Goal: Task Accomplishment & Management: Complete application form

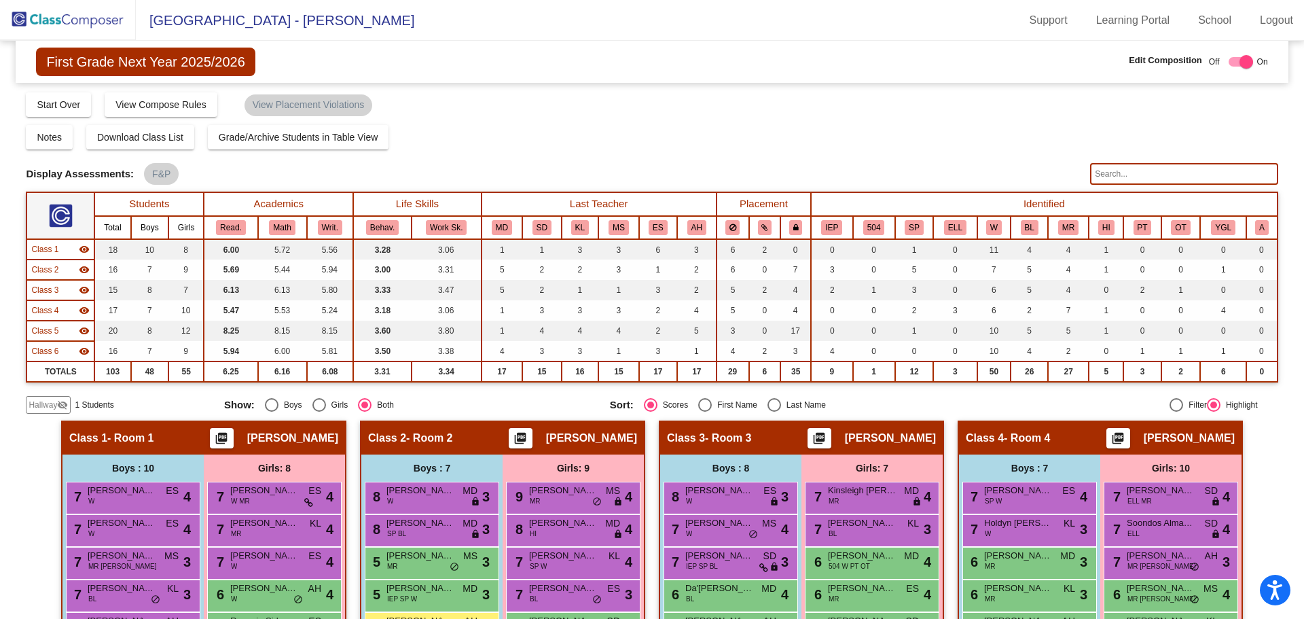
click at [37, 15] on img at bounding box center [68, 20] width 136 height 40
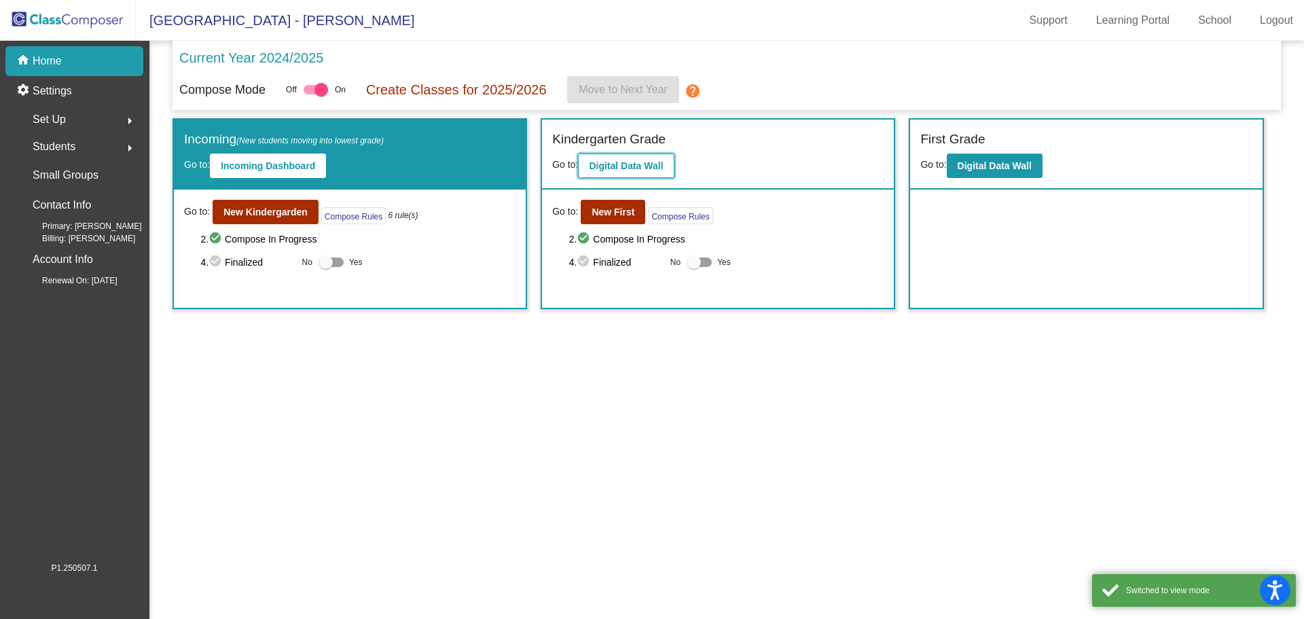
click at [609, 167] on b "Digital Data Wall" at bounding box center [626, 165] width 74 height 11
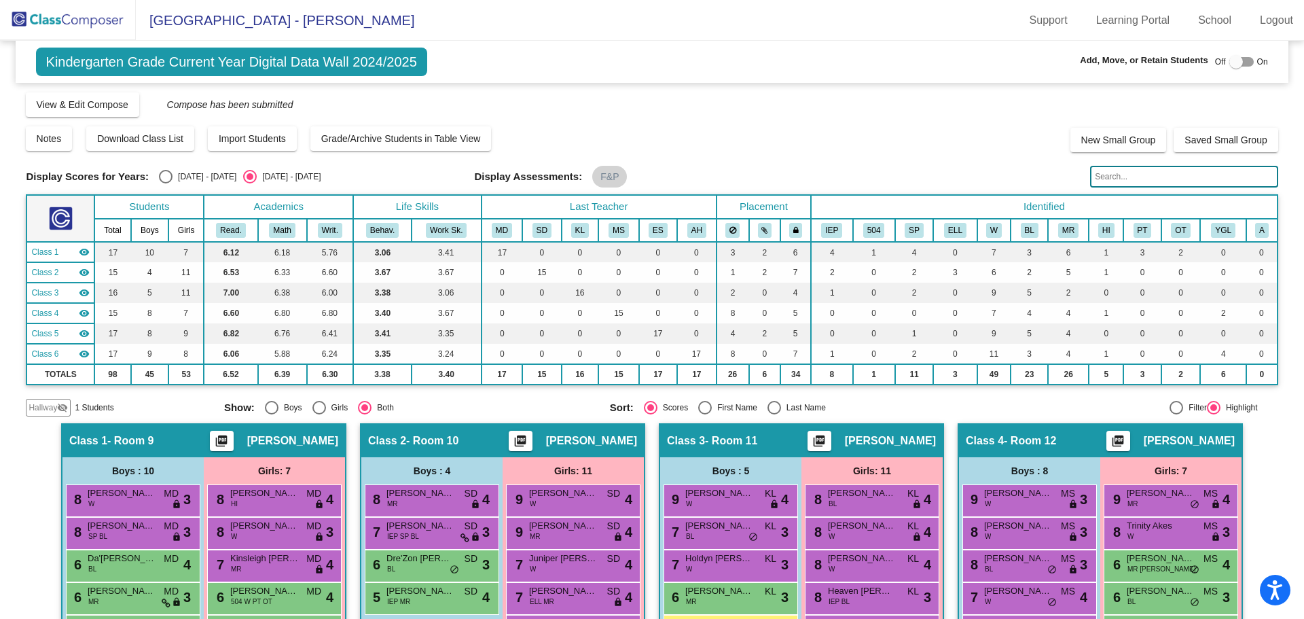
click at [59, 22] on img at bounding box center [68, 20] width 136 height 40
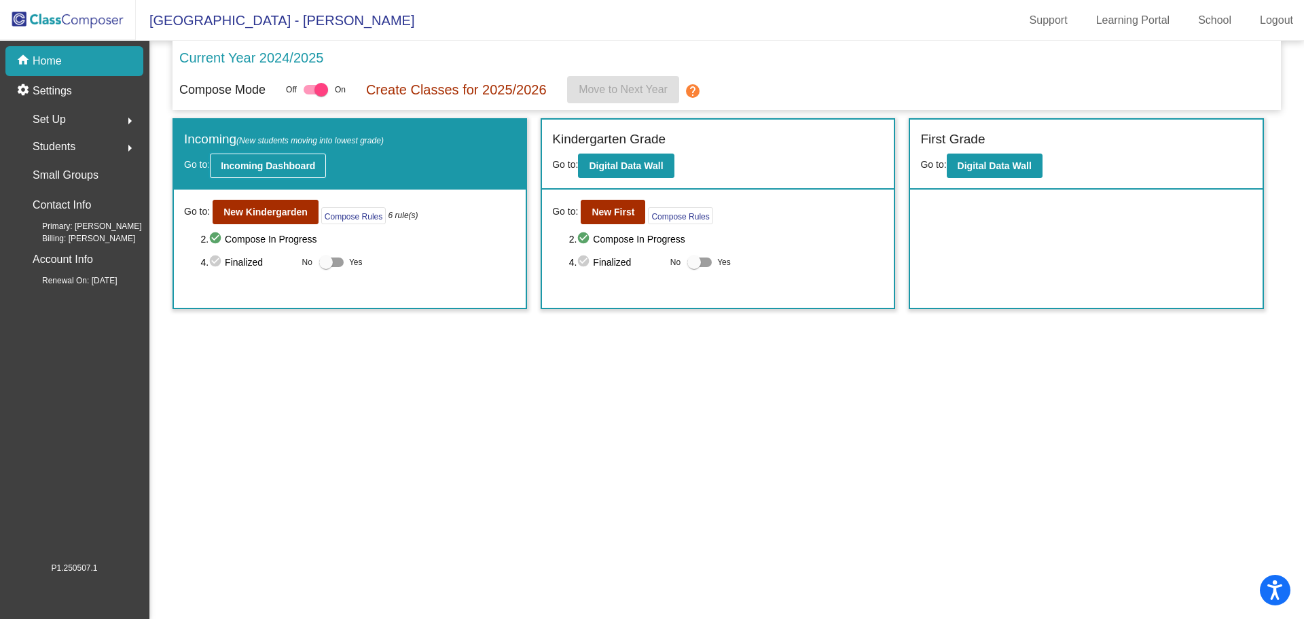
click at [309, 166] on b "Incoming Dashboard" at bounding box center [268, 165] width 94 height 11
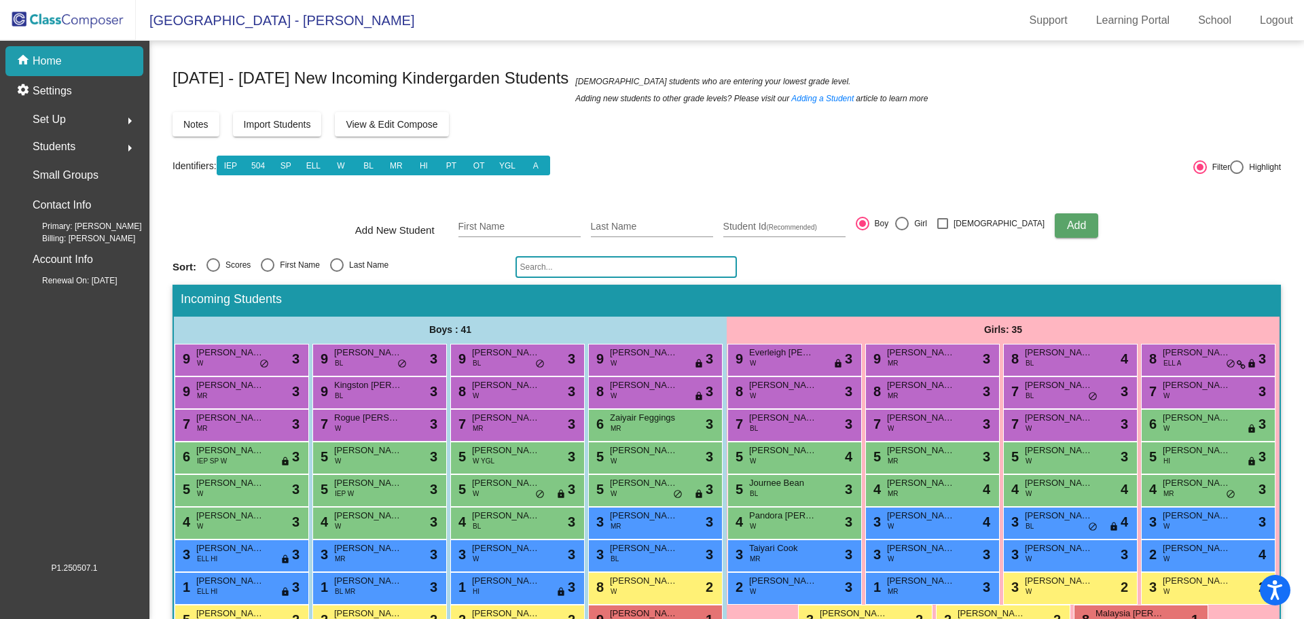
click at [67, 63] on div "home Home" at bounding box center [74, 61] width 138 height 30
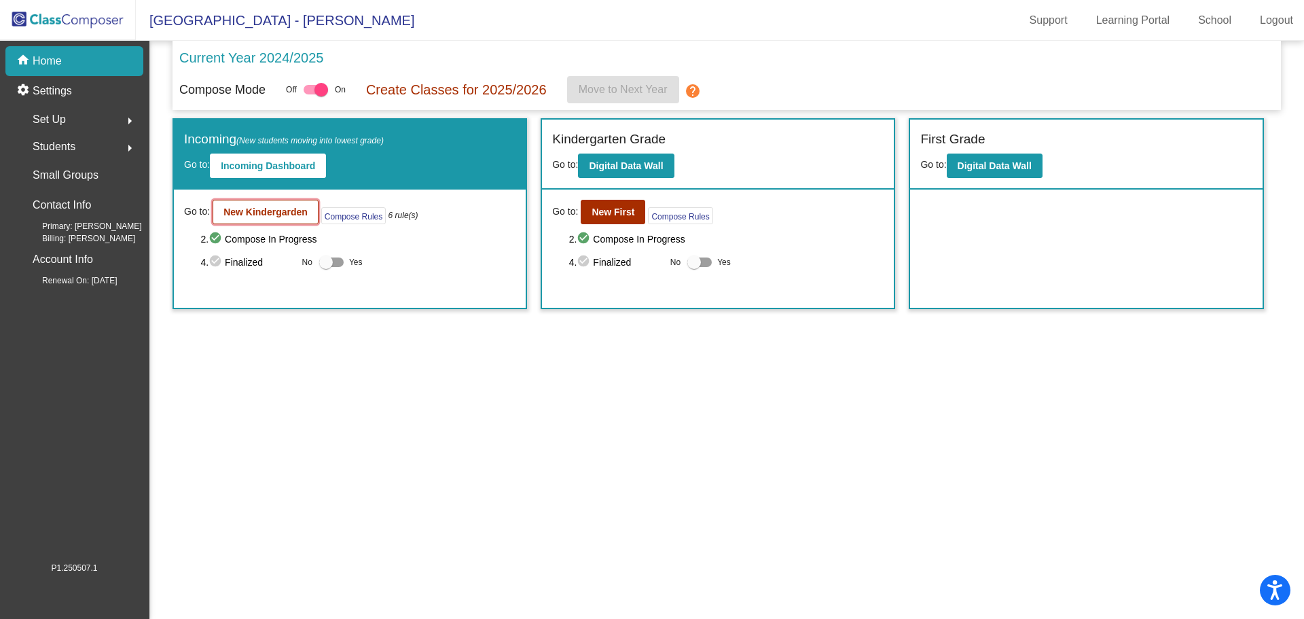
click at [219, 217] on button "New Kindergarden" at bounding box center [266, 212] width 106 height 24
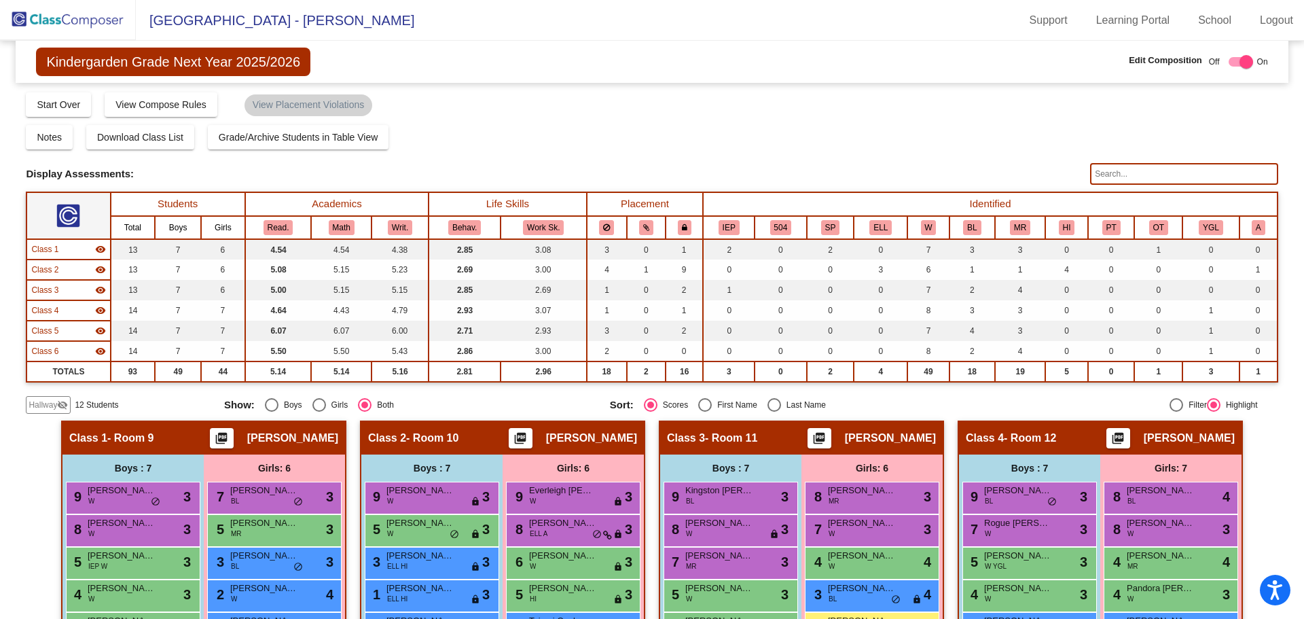
click at [43, 405] on span "Hallway" at bounding box center [43, 405] width 29 height 12
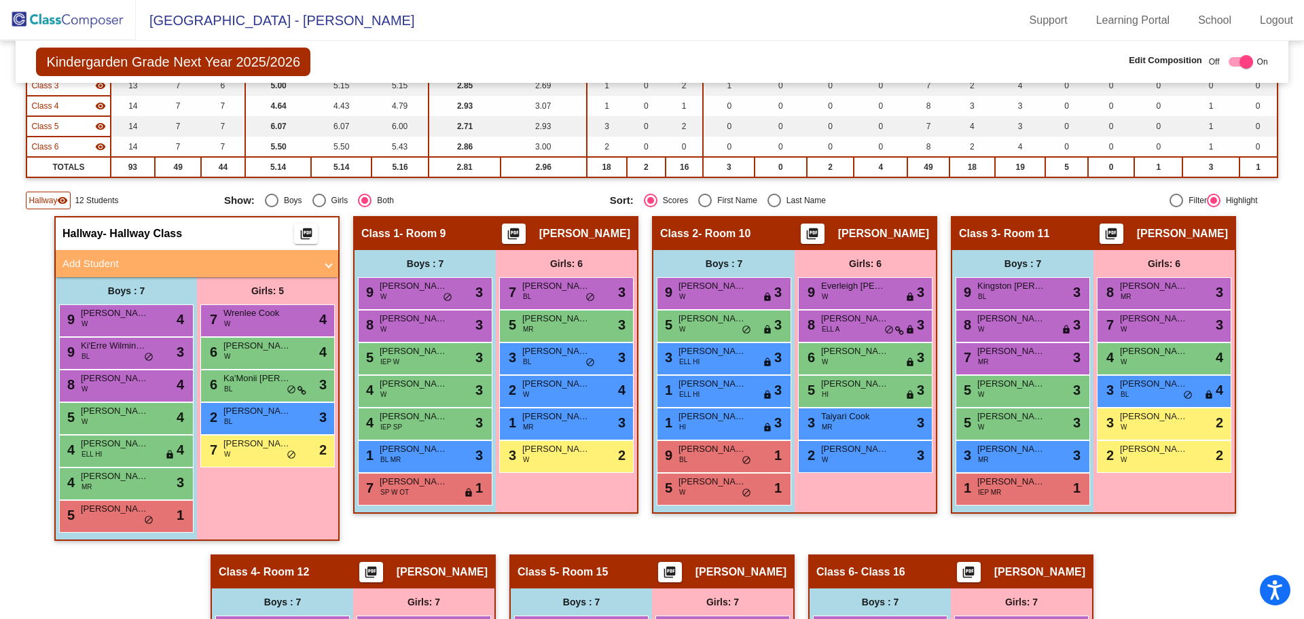
scroll to position [204, 0]
click at [106, 259] on mat-panel-title "Add Student" at bounding box center [188, 265] width 253 height 16
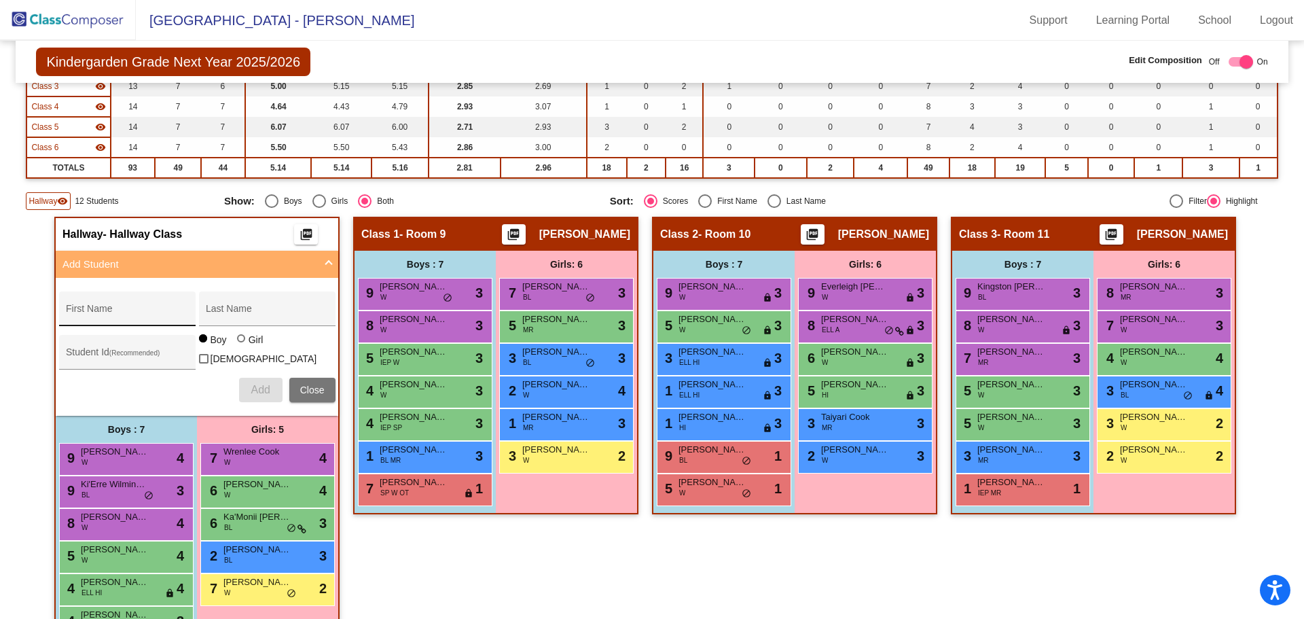
click at [96, 304] on div "First Name" at bounding box center [127, 313] width 122 height 28
type input "[PERSON_NAME]"
click at [265, 389] on span "Add" at bounding box center [260, 390] width 19 height 12
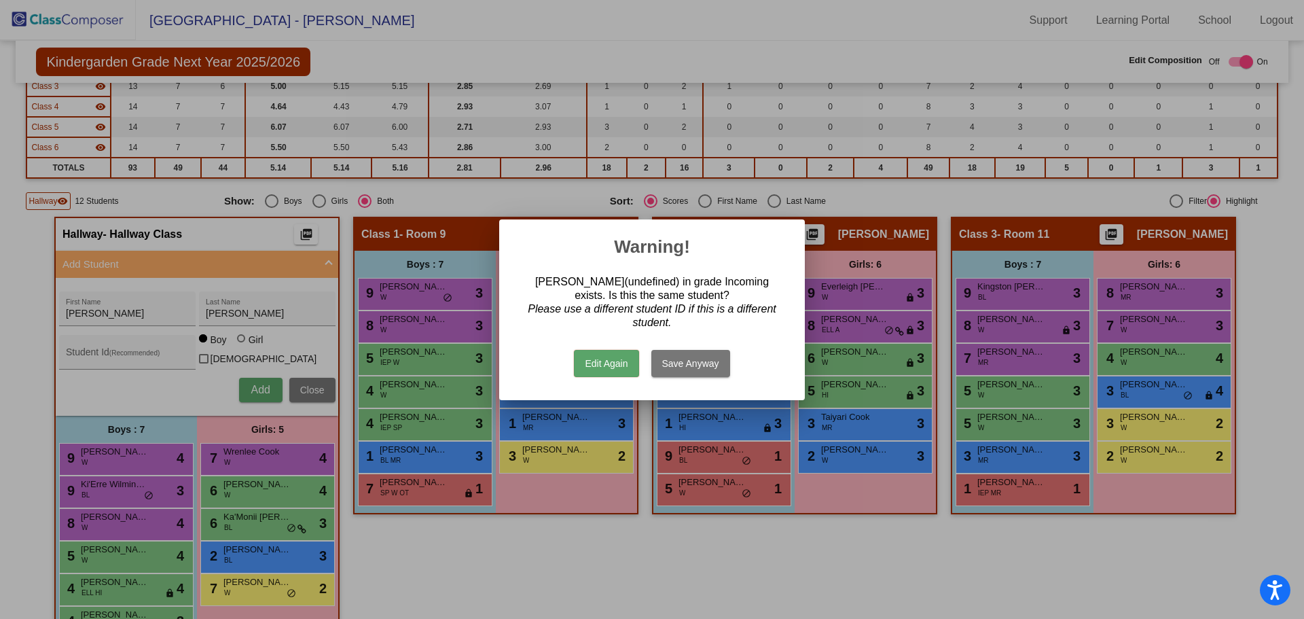
click at [675, 365] on button "Save Anyway" at bounding box center [690, 363] width 79 height 27
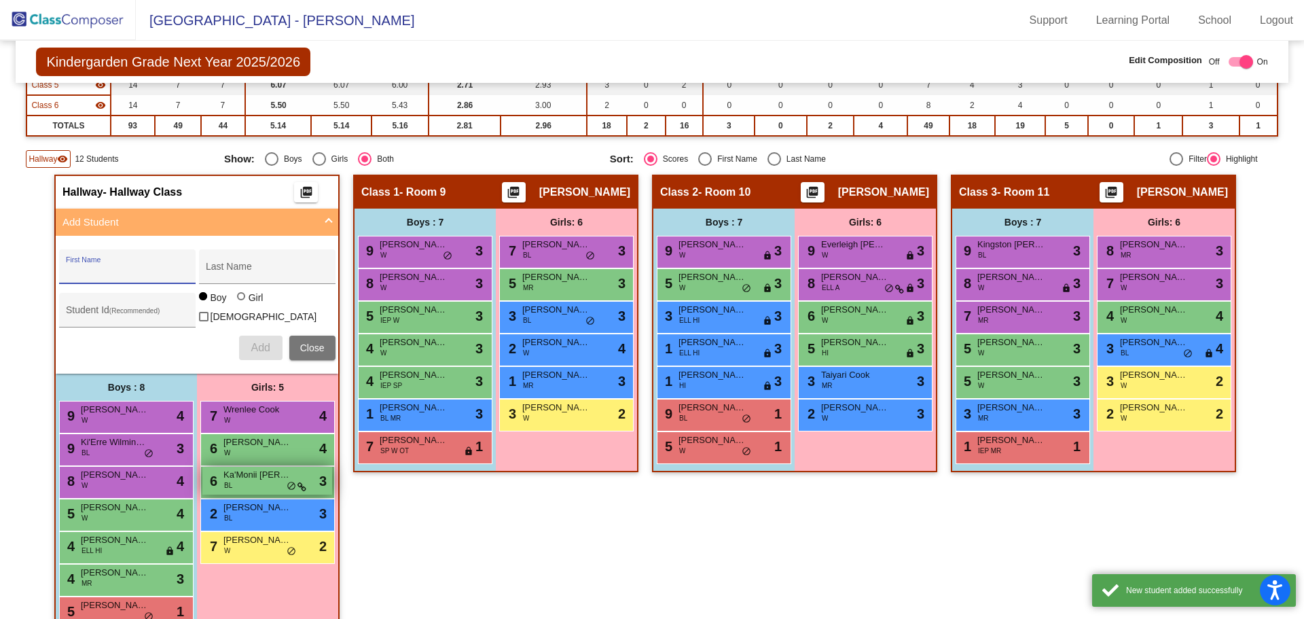
scroll to position [475, 0]
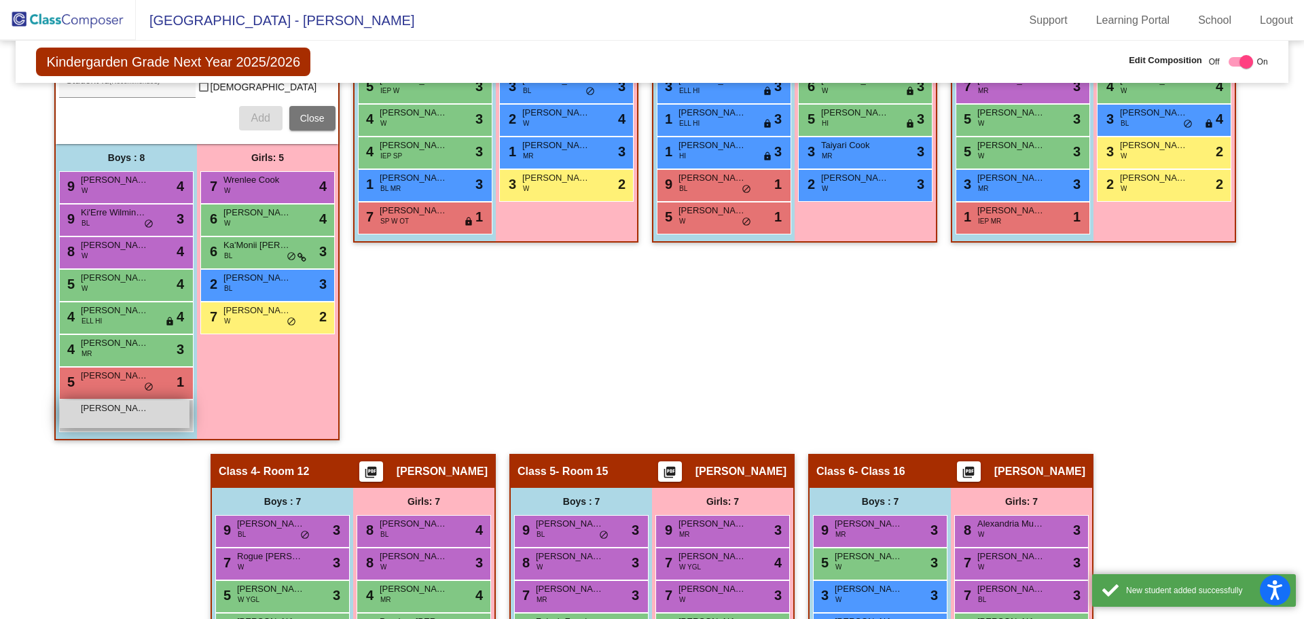
click at [114, 415] on div "[PERSON_NAME] lock do_not_disturb_alt" at bounding box center [125, 414] width 130 height 28
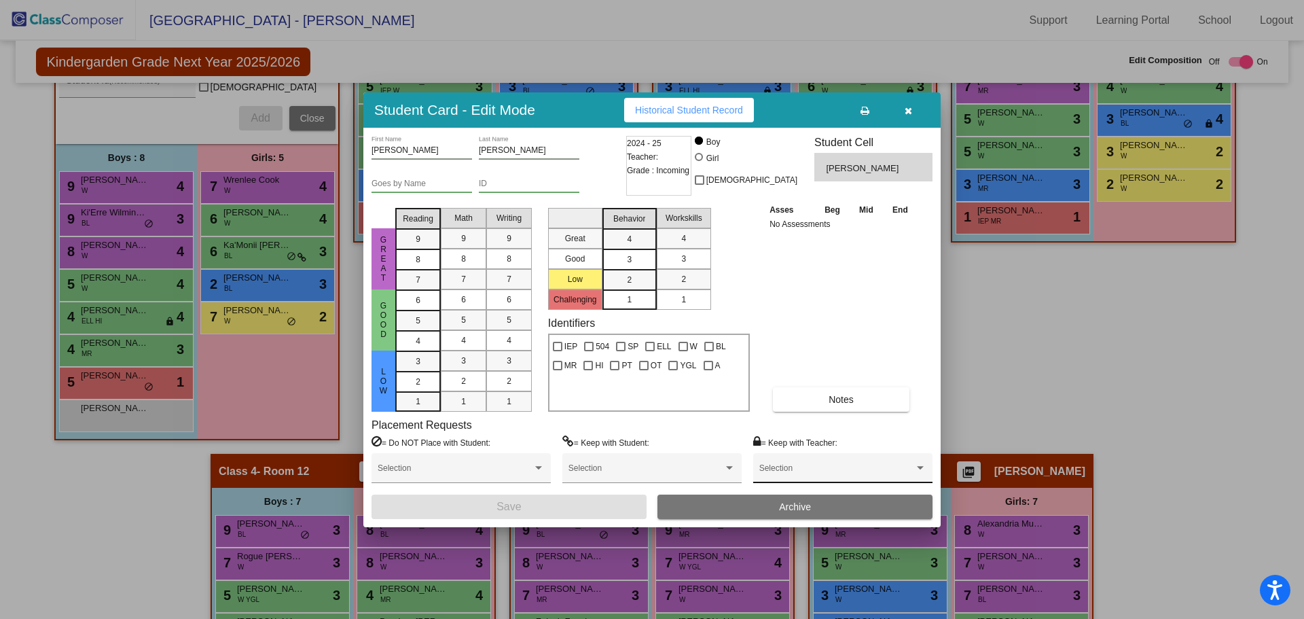
click at [866, 463] on div "Selection" at bounding box center [842, 471] width 167 height 24
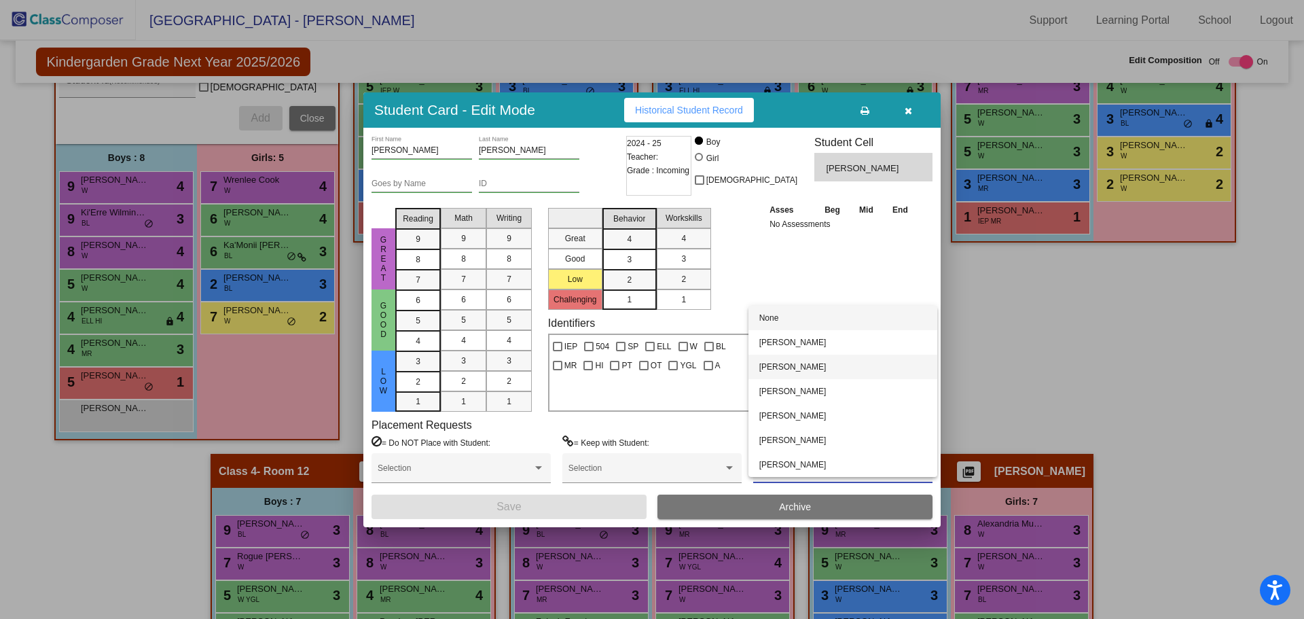
click at [794, 365] on span "[PERSON_NAME]" at bounding box center [842, 366] width 167 height 24
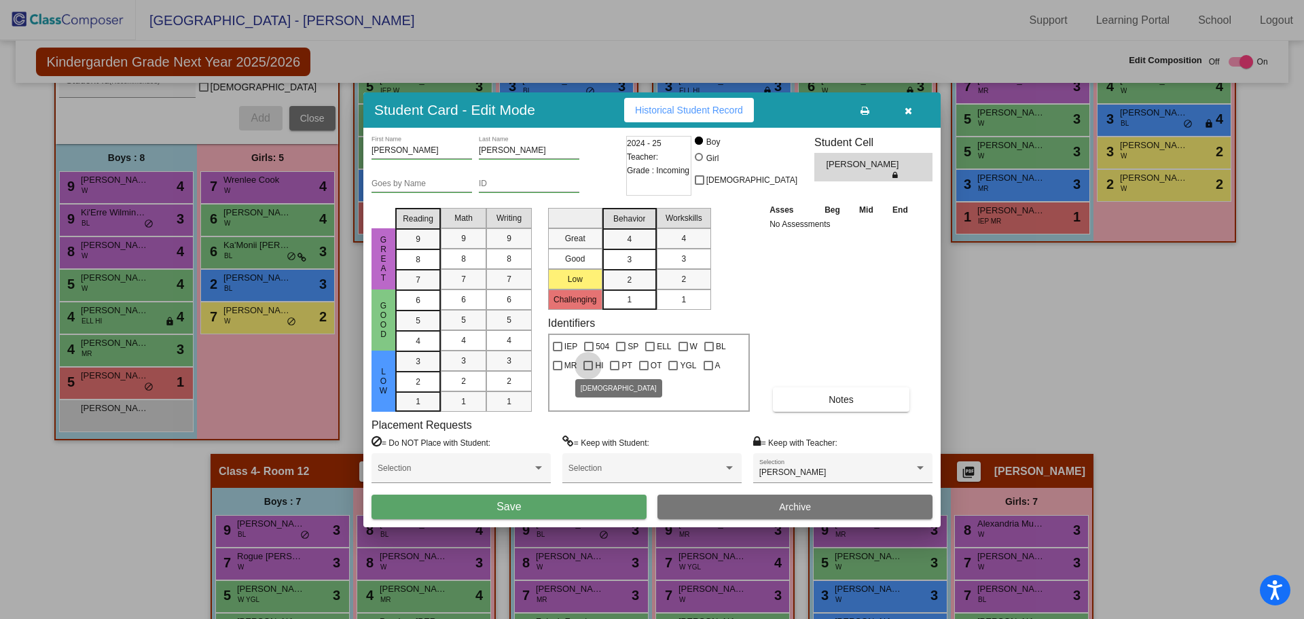
click at [587, 363] on div at bounding box center [588, 366] width 10 height 10
click at [587, 370] on input "HI" at bounding box center [587, 370] width 1 height 1
checkbox input "true"
click at [671, 299] on div "1" at bounding box center [683, 299] width 26 height 20
click at [632, 284] on div "2" at bounding box center [629, 280] width 26 height 20
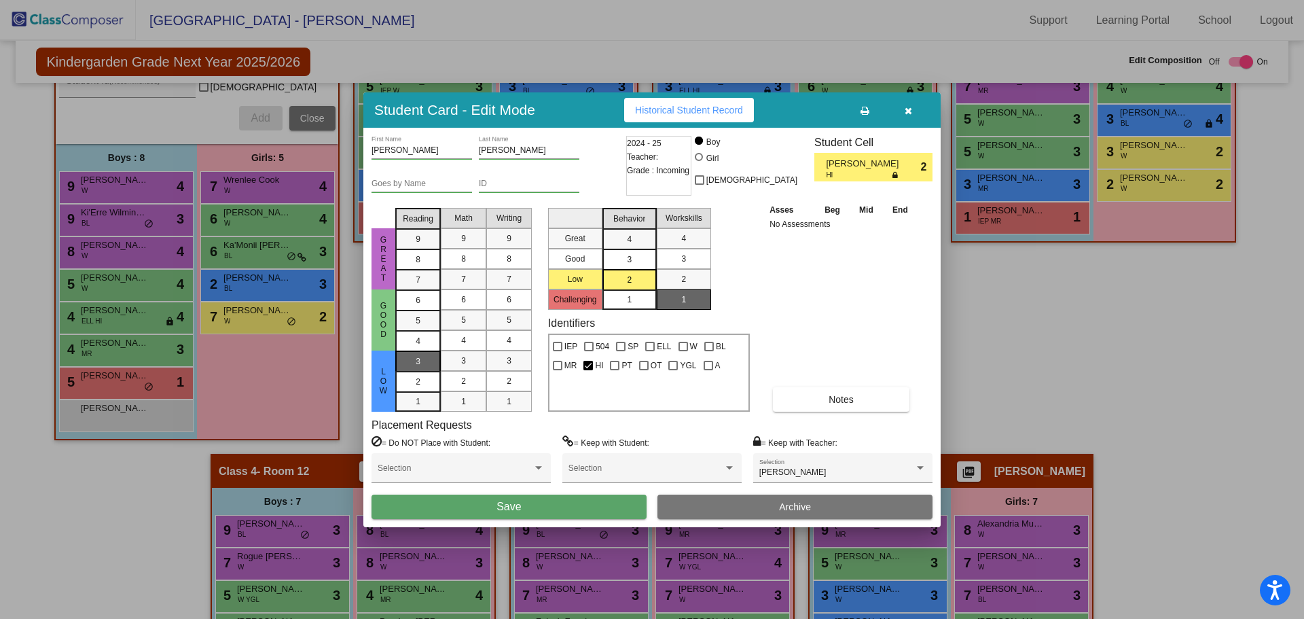
click at [420, 357] on div "3" at bounding box center [418, 361] width 26 height 20
click at [441, 353] on mat-list-option "3" at bounding box center [463, 360] width 45 height 20
click at [491, 359] on mat-list-option "3" at bounding box center [508, 360] width 45 height 20
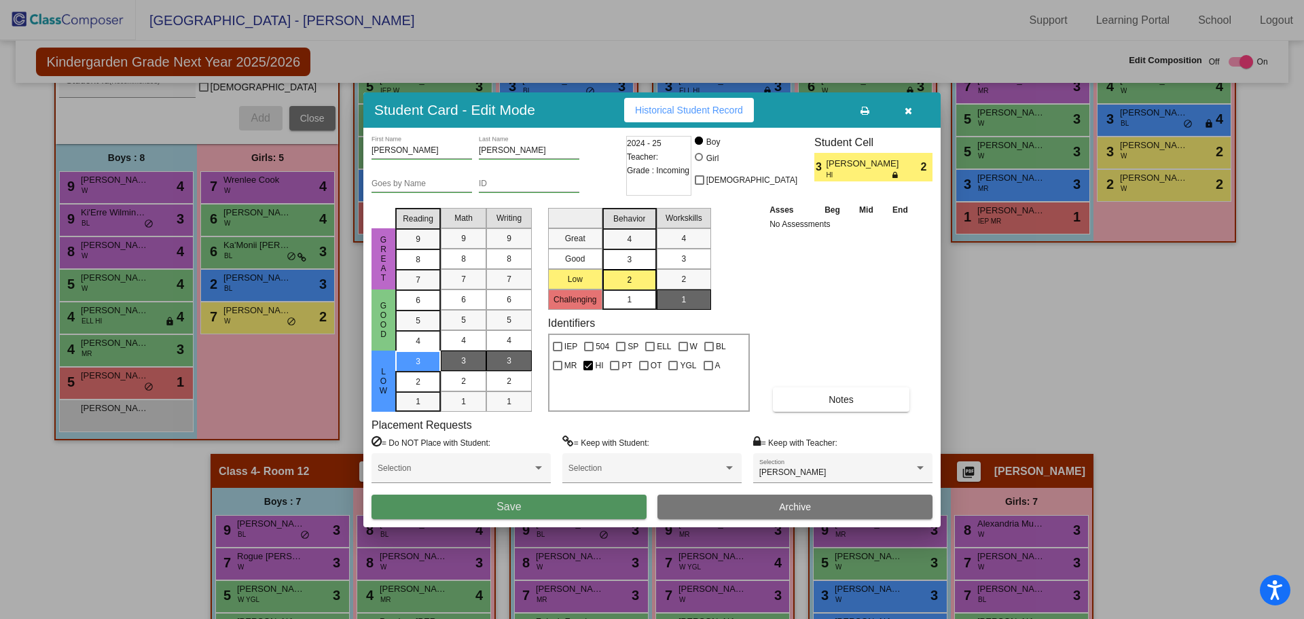
click at [504, 503] on span "Save" at bounding box center [508, 506] width 24 height 12
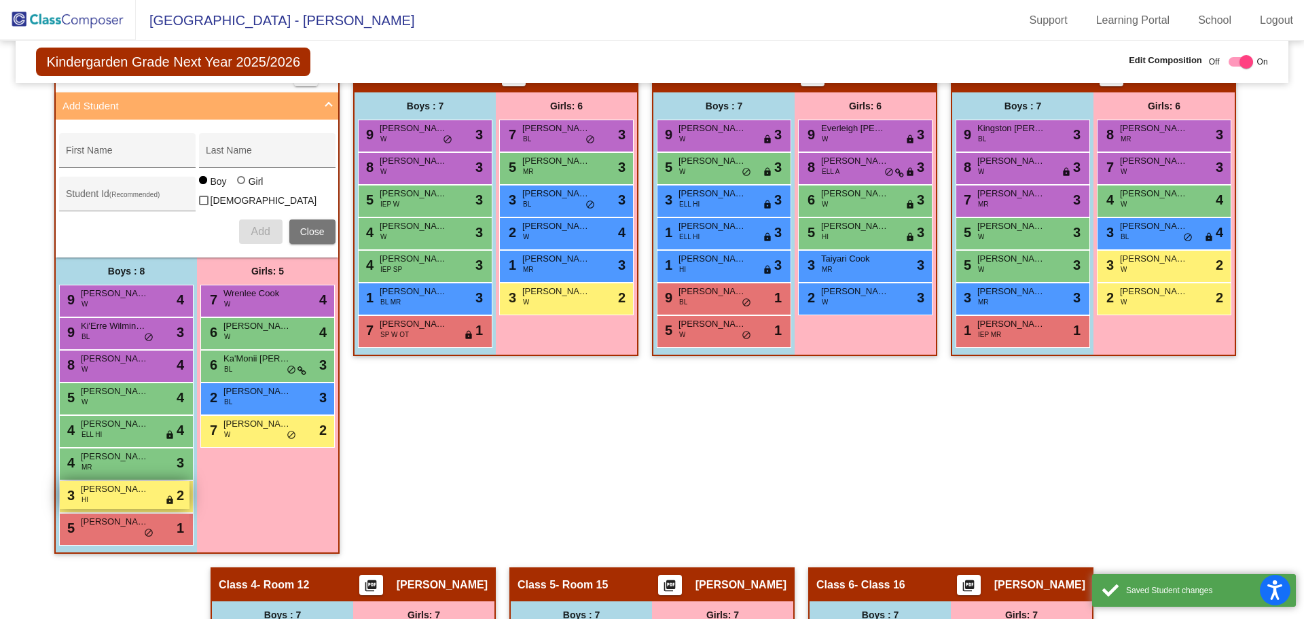
scroll to position [339, 0]
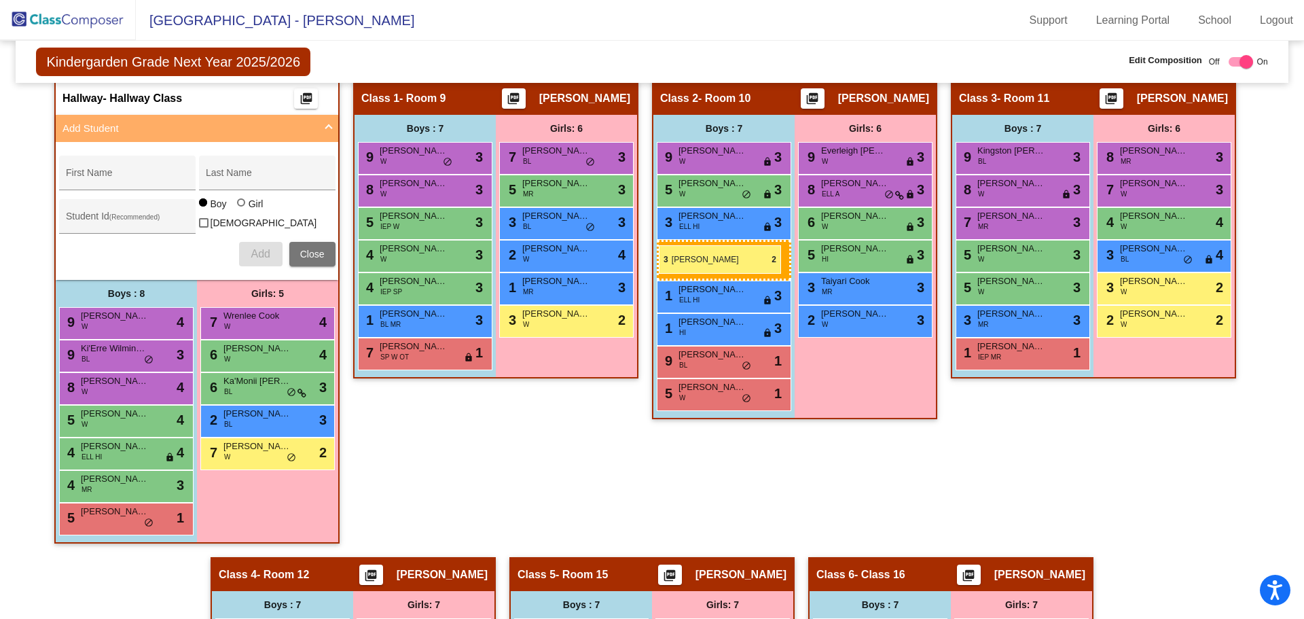
drag, startPoint x: 102, startPoint y: 518, endPoint x: 659, endPoint y: 245, distance: 620.0
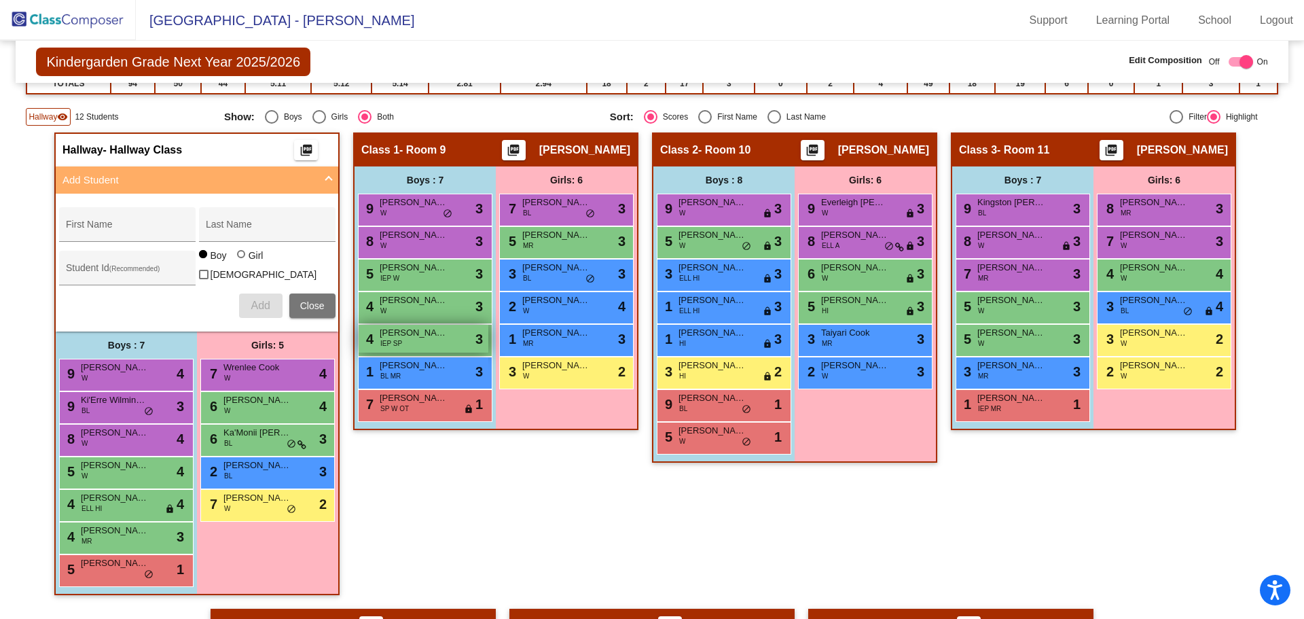
scroll to position [204, 0]
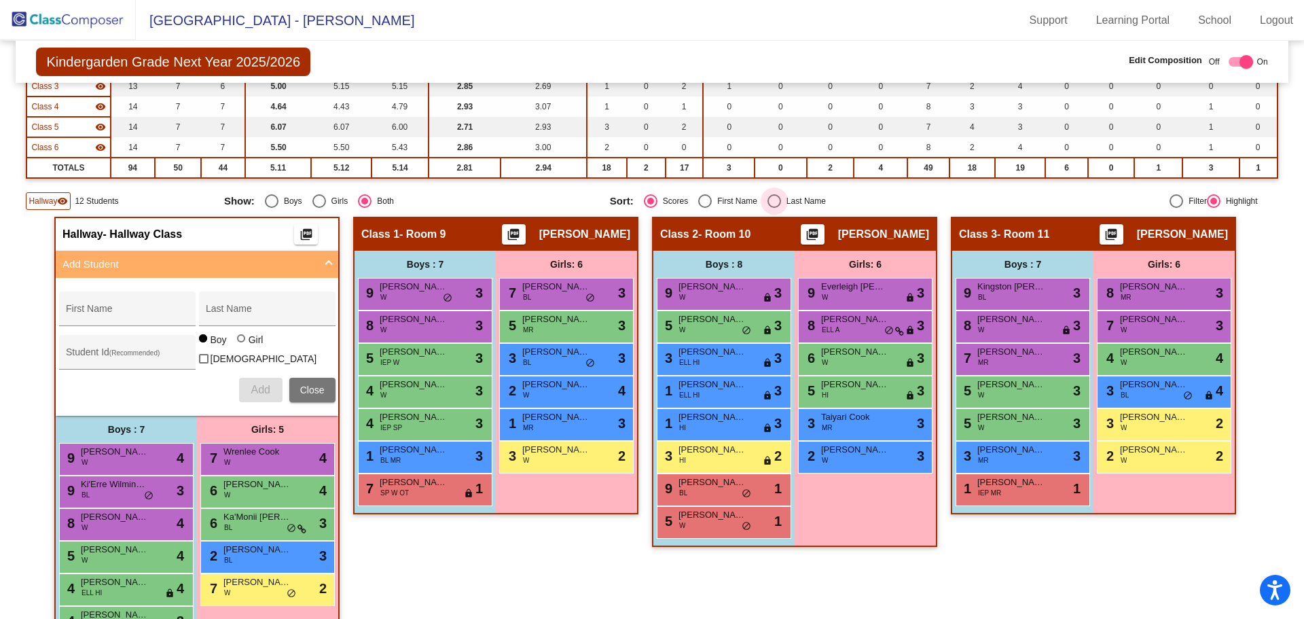
click at [773, 198] on div "Select an option" at bounding box center [774, 201] width 14 height 14
click at [773, 208] on input "Last Name" at bounding box center [773, 208] width 1 height 1
radio input "true"
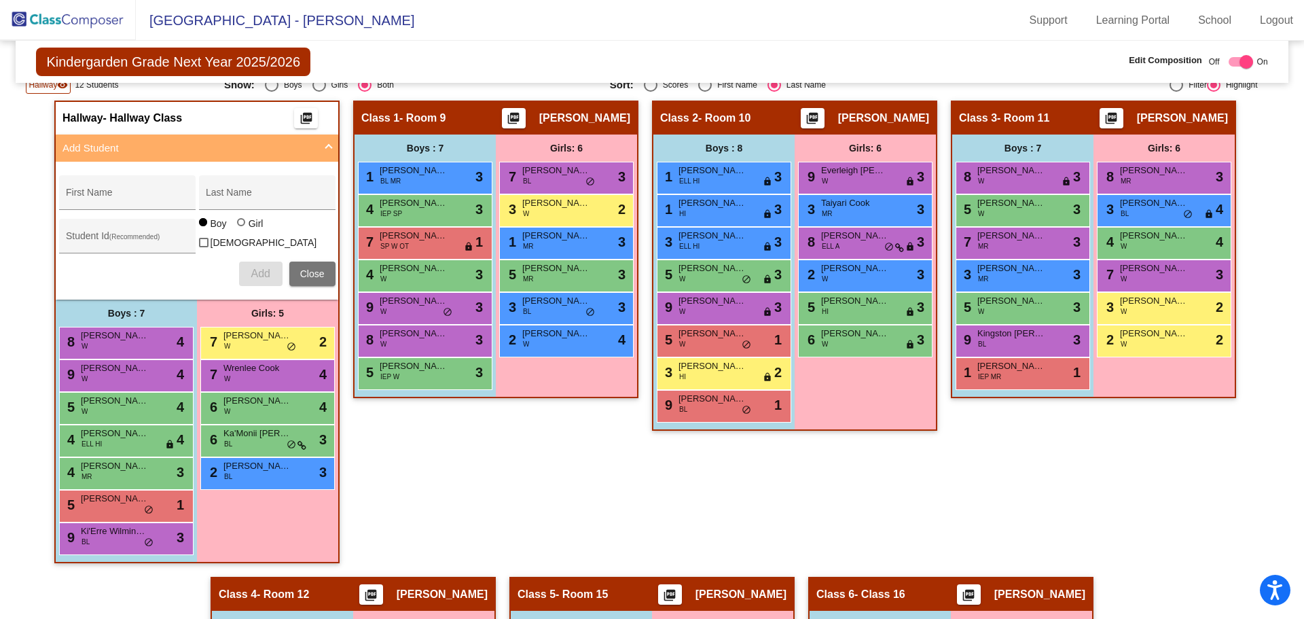
scroll to position [314, 0]
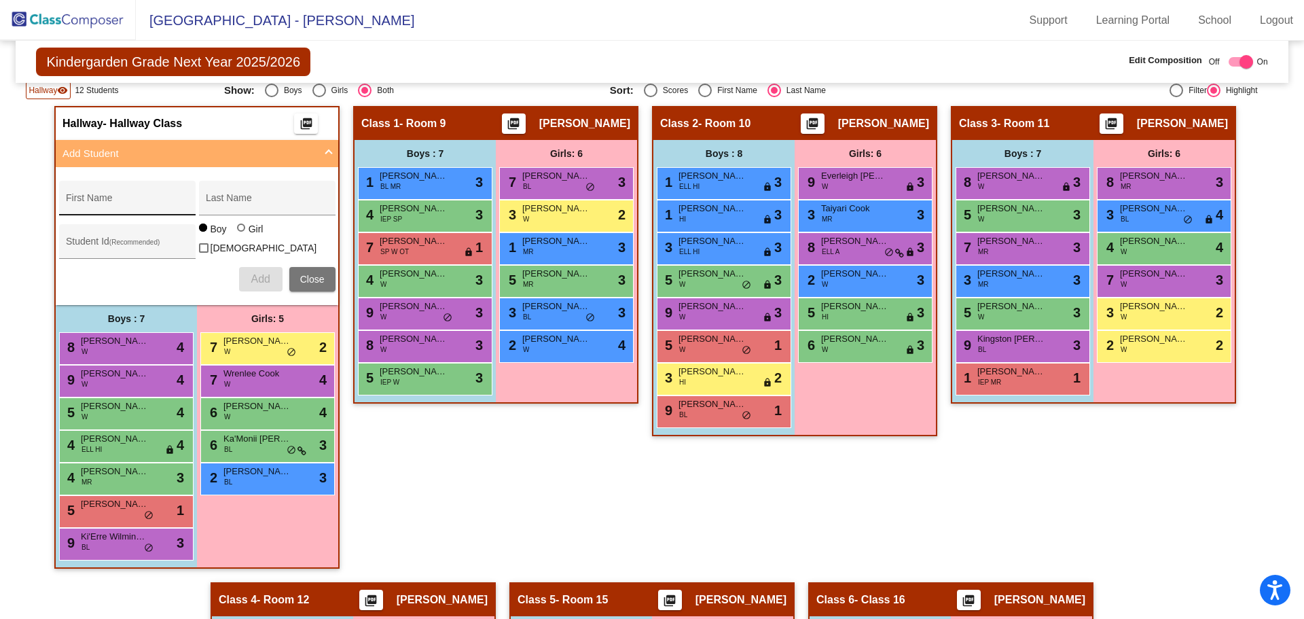
click at [144, 199] on input "First Name" at bounding box center [127, 203] width 122 height 11
type input "Dillyn"
type input "[PERSON_NAME]"
click at [243, 268] on button "Add" at bounding box center [260, 279] width 43 height 24
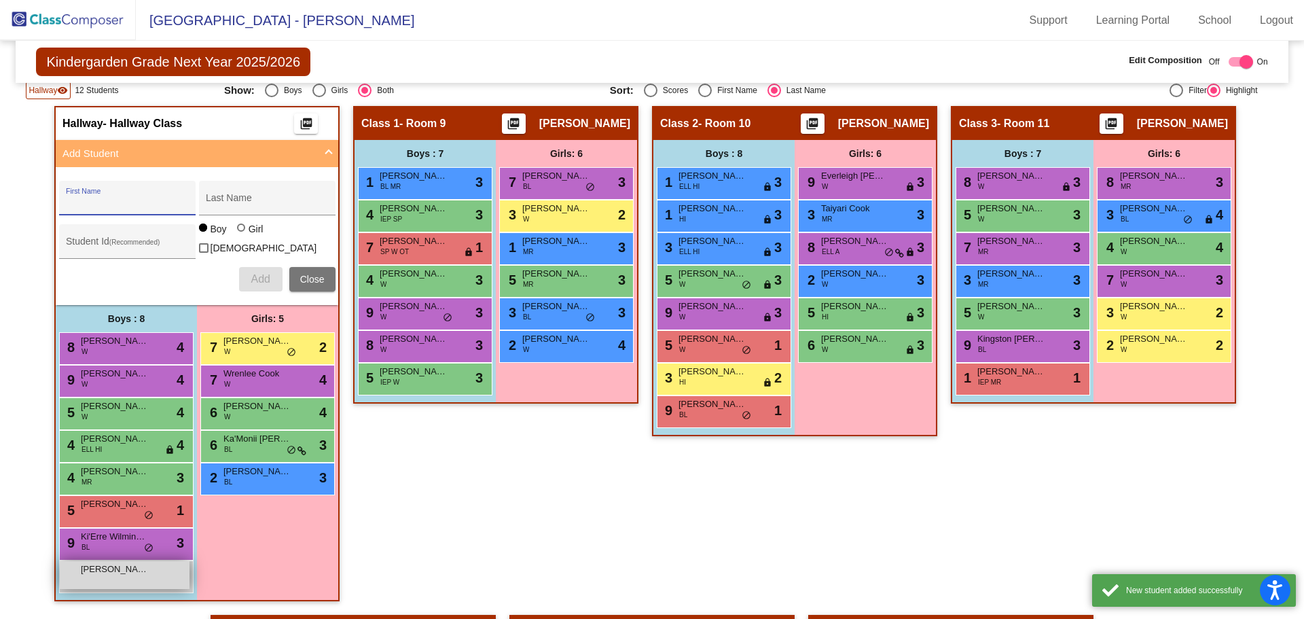
click at [114, 573] on div "[PERSON_NAME] lock do_not_disturb_alt" at bounding box center [125, 575] width 130 height 28
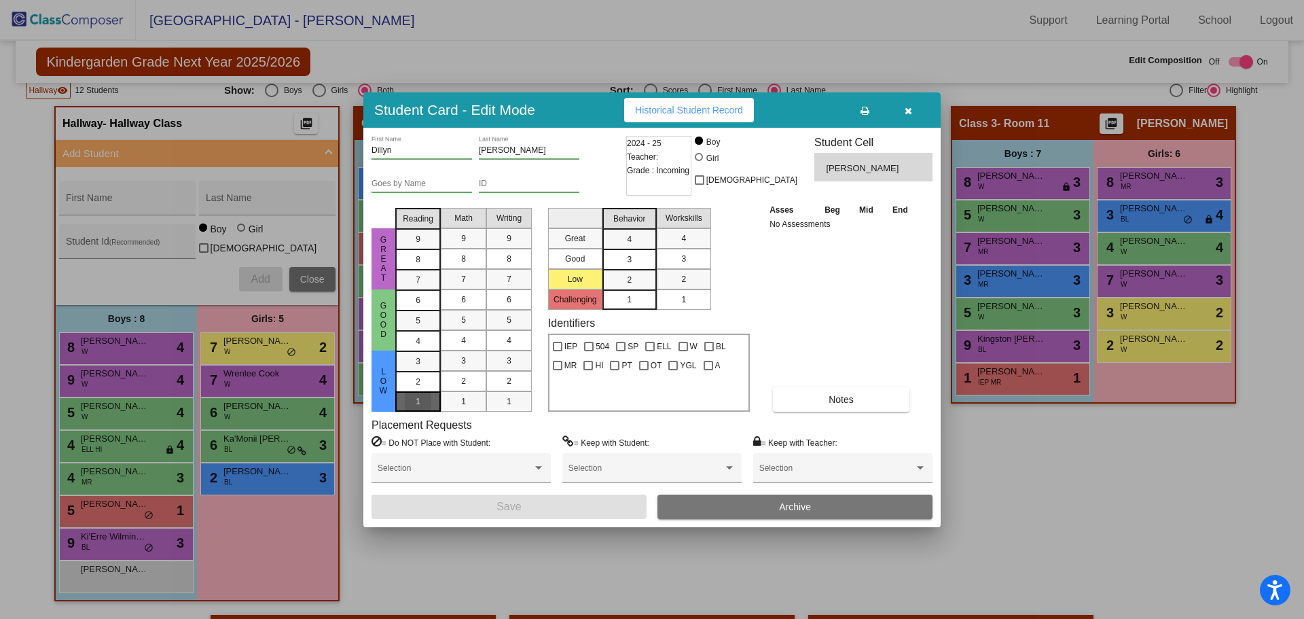
click at [421, 371] on div "1" at bounding box center [418, 361] width 26 height 20
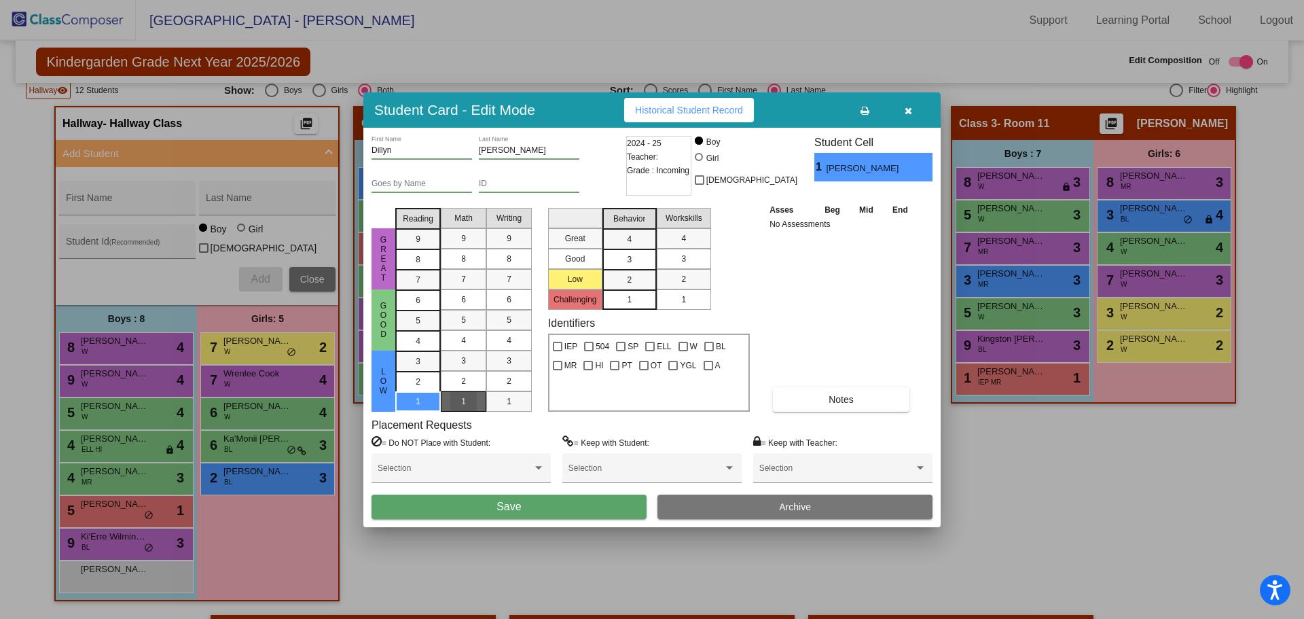
click at [470, 405] on div "1" at bounding box center [463, 401] width 26 height 20
click at [505, 405] on div "1" at bounding box center [509, 401] width 26 height 20
click at [496, 458] on div "Selection" at bounding box center [460, 468] width 179 height 31
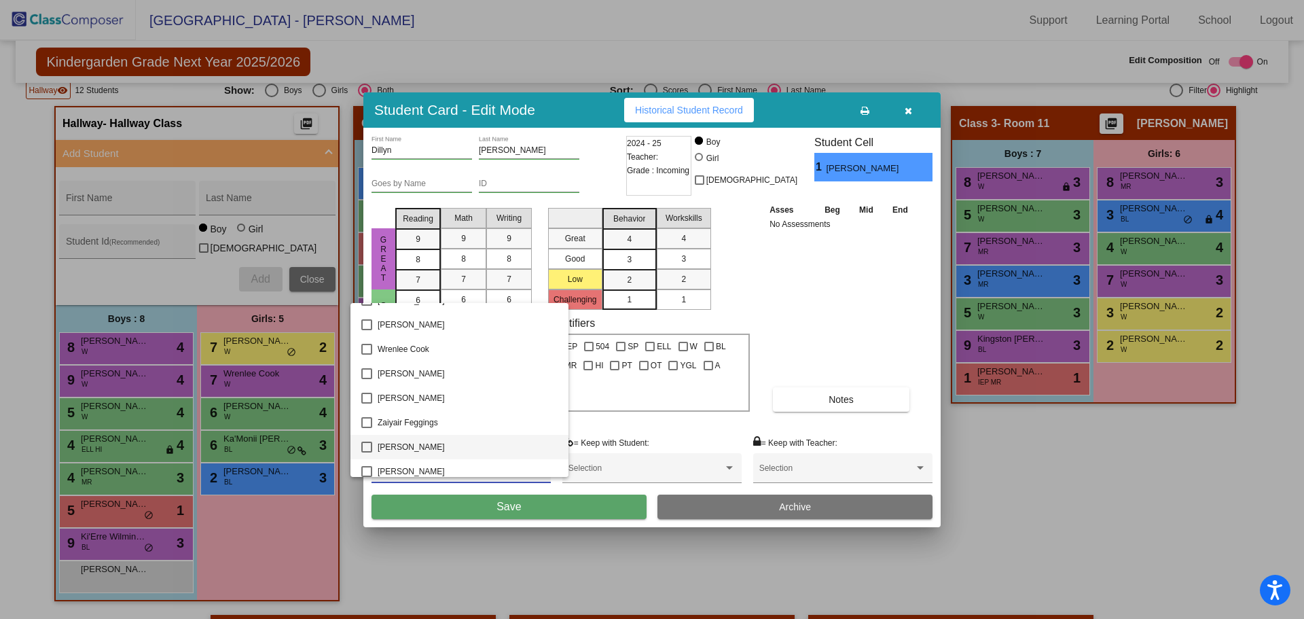
scroll to position [2124, 0]
click at [415, 441] on span "[PERSON_NAME]" at bounding box center [467, 440] width 180 height 24
click at [814, 310] on div at bounding box center [652, 309] width 1304 height 619
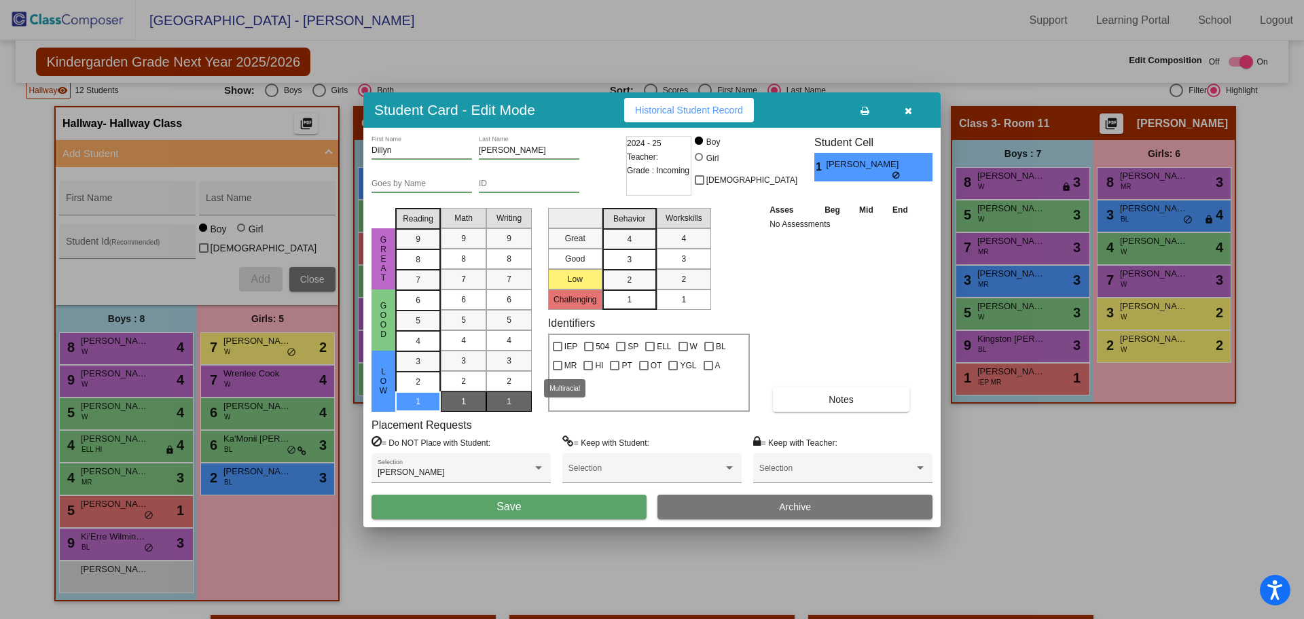
click at [558, 368] on div at bounding box center [558, 366] width 10 height 10
click at [557, 370] on input "MR" at bounding box center [557, 370] width 1 height 1
checkbox input "true"
click at [634, 275] on div "2" at bounding box center [629, 280] width 26 height 20
click at [678, 277] on div "2" at bounding box center [683, 279] width 26 height 20
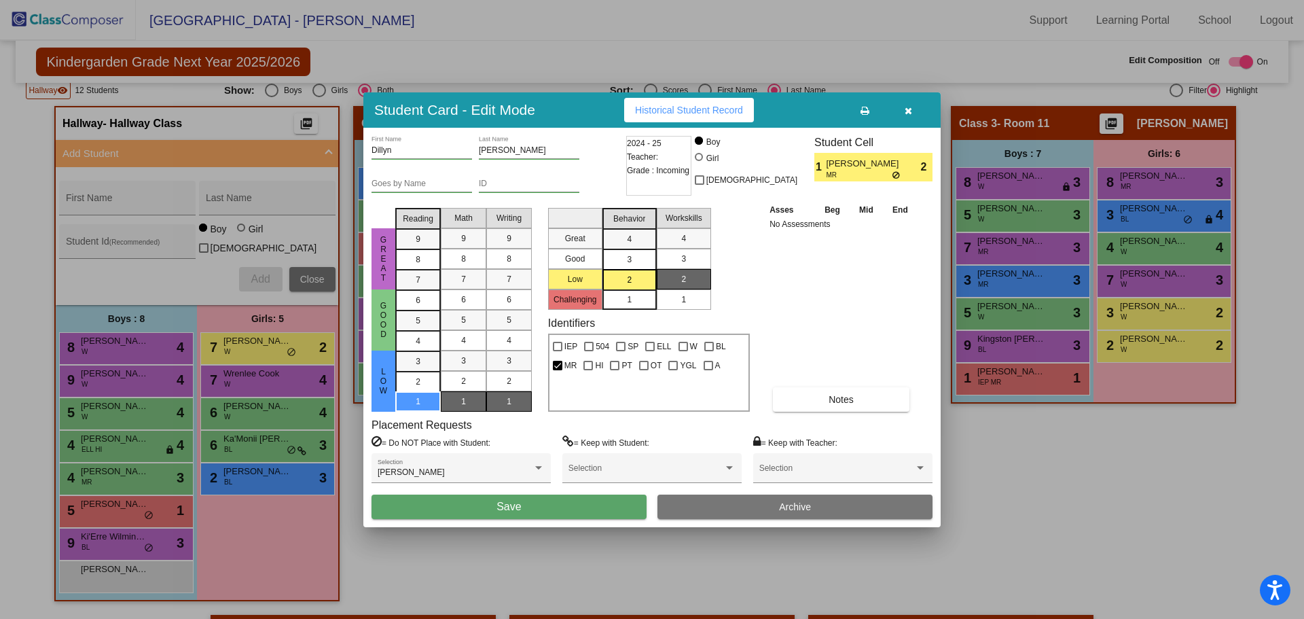
click at [554, 500] on button "Save" at bounding box center [508, 506] width 275 height 24
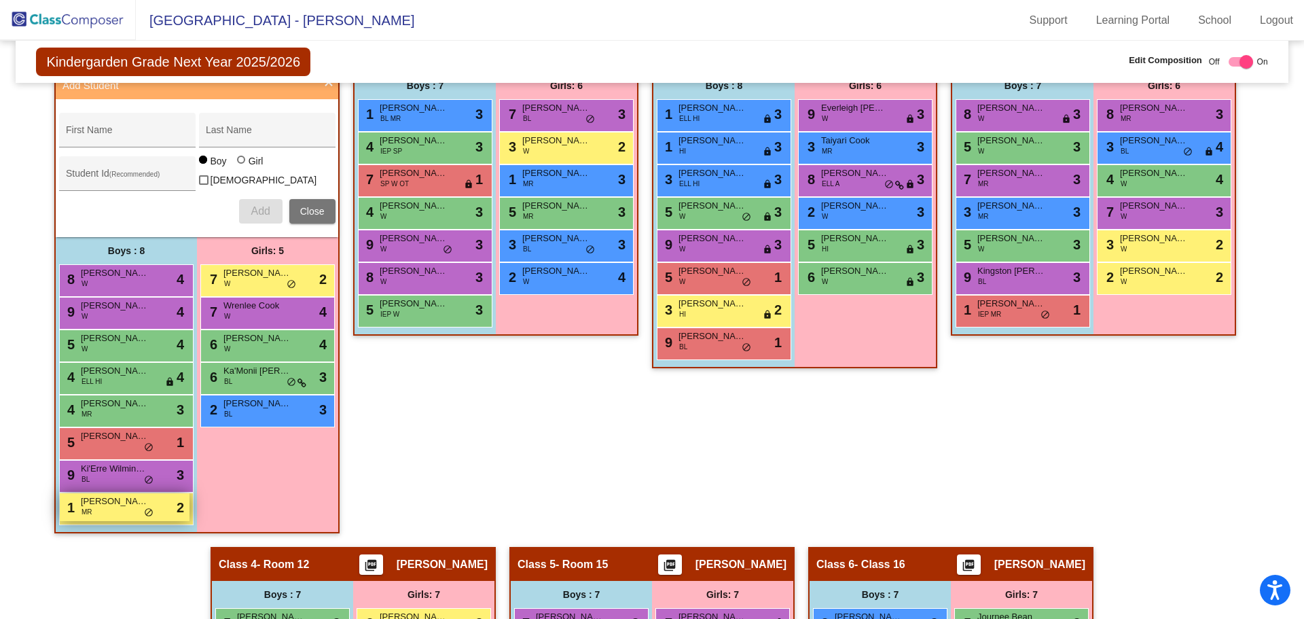
scroll to position [314, 0]
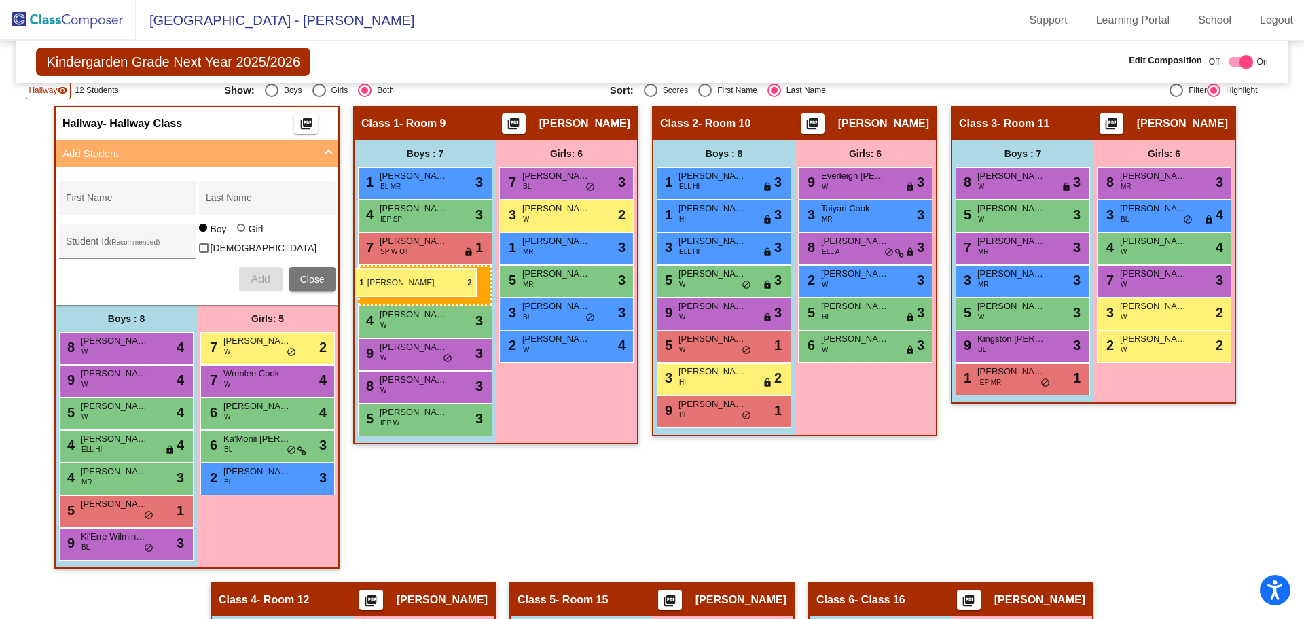
drag, startPoint x: 105, startPoint y: 572, endPoint x: 354, endPoint y: 268, distance: 393.2
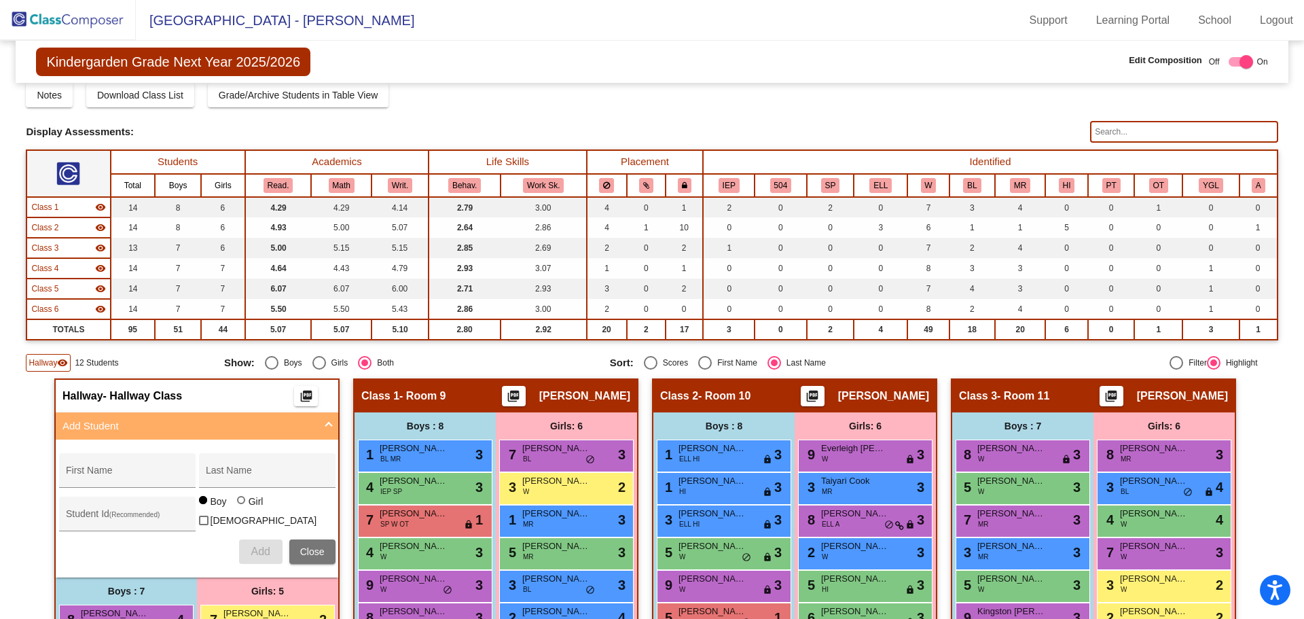
scroll to position [0, 0]
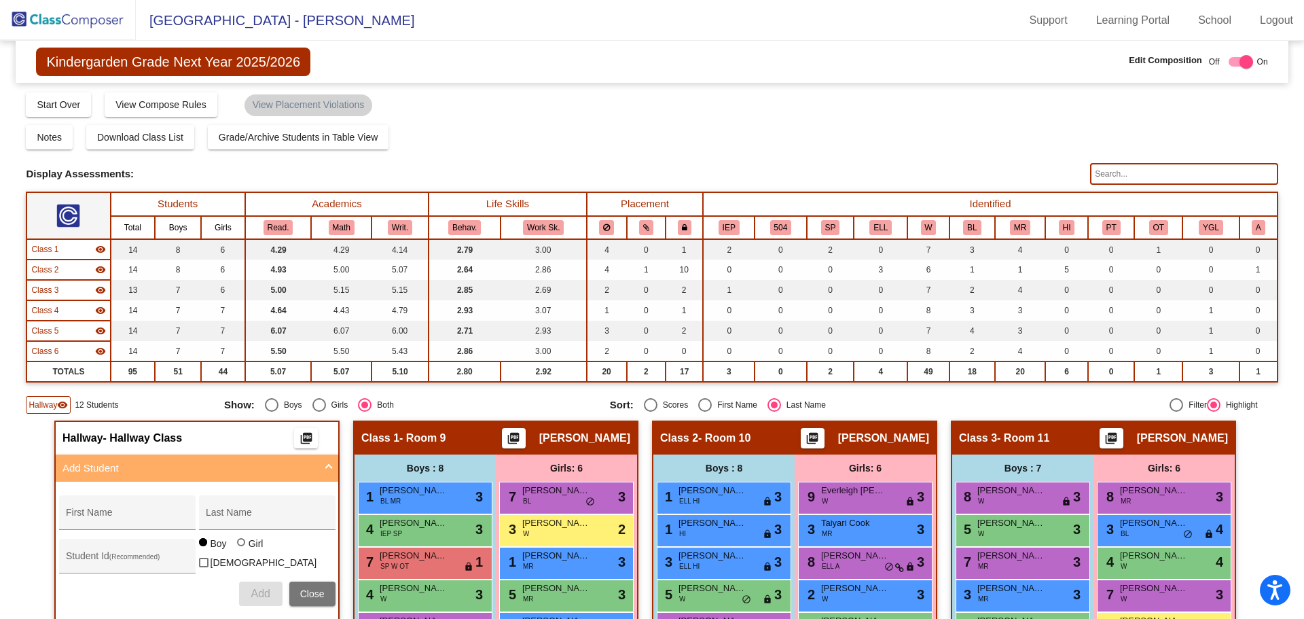
click at [41, 19] on img at bounding box center [68, 20] width 136 height 40
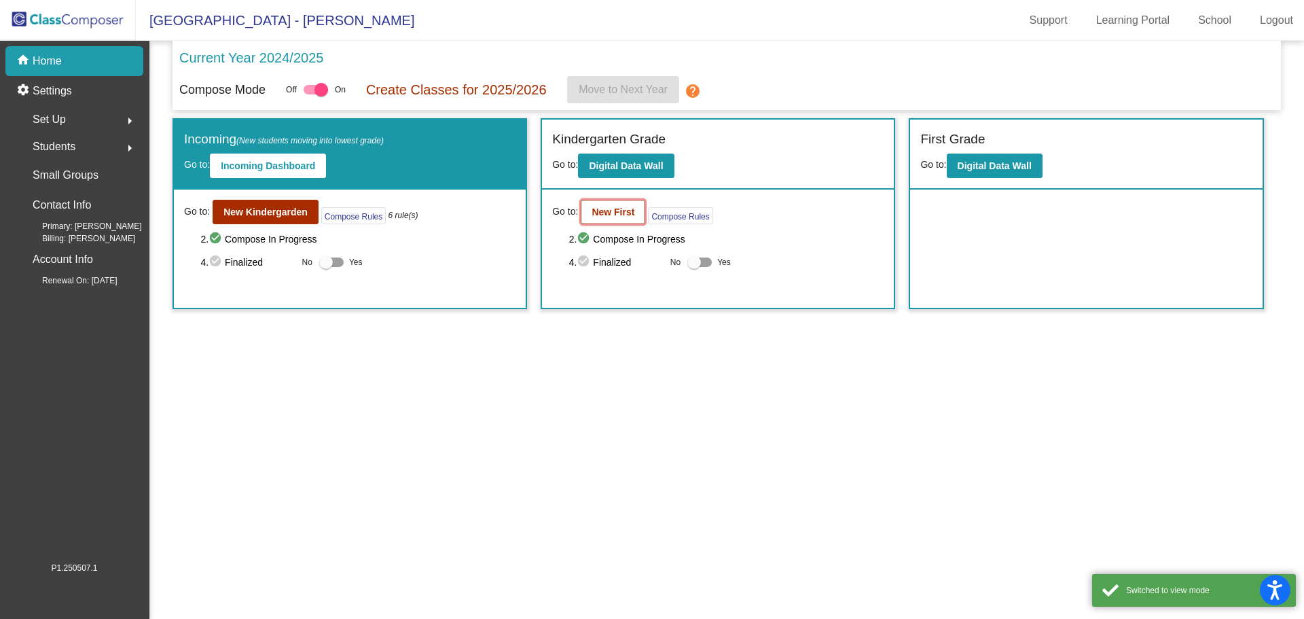
click at [625, 213] on b "New First" at bounding box center [612, 211] width 43 height 11
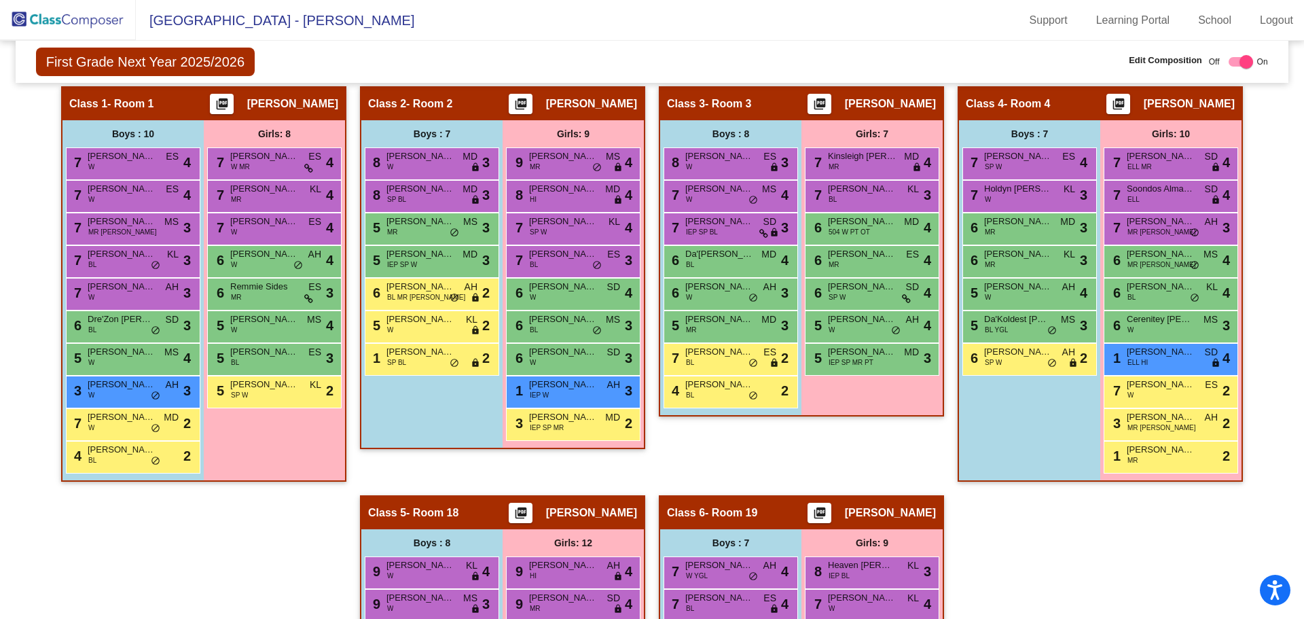
scroll to position [339, 0]
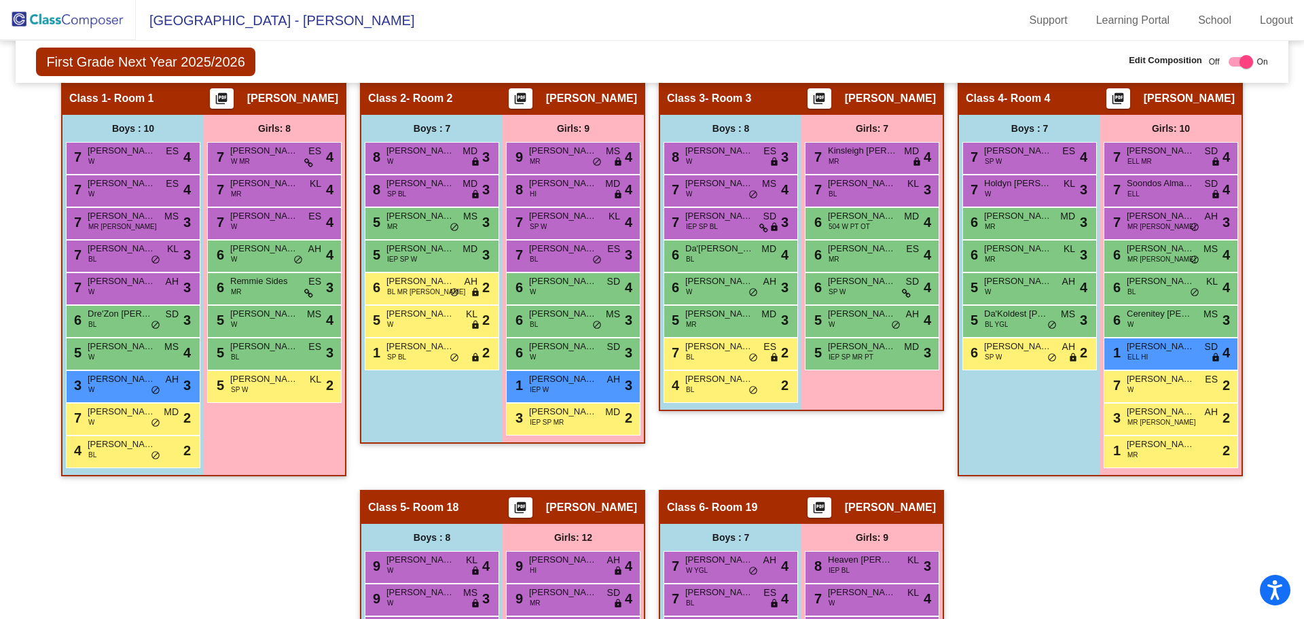
click at [70, 17] on img at bounding box center [68, 20] width 136 height 40
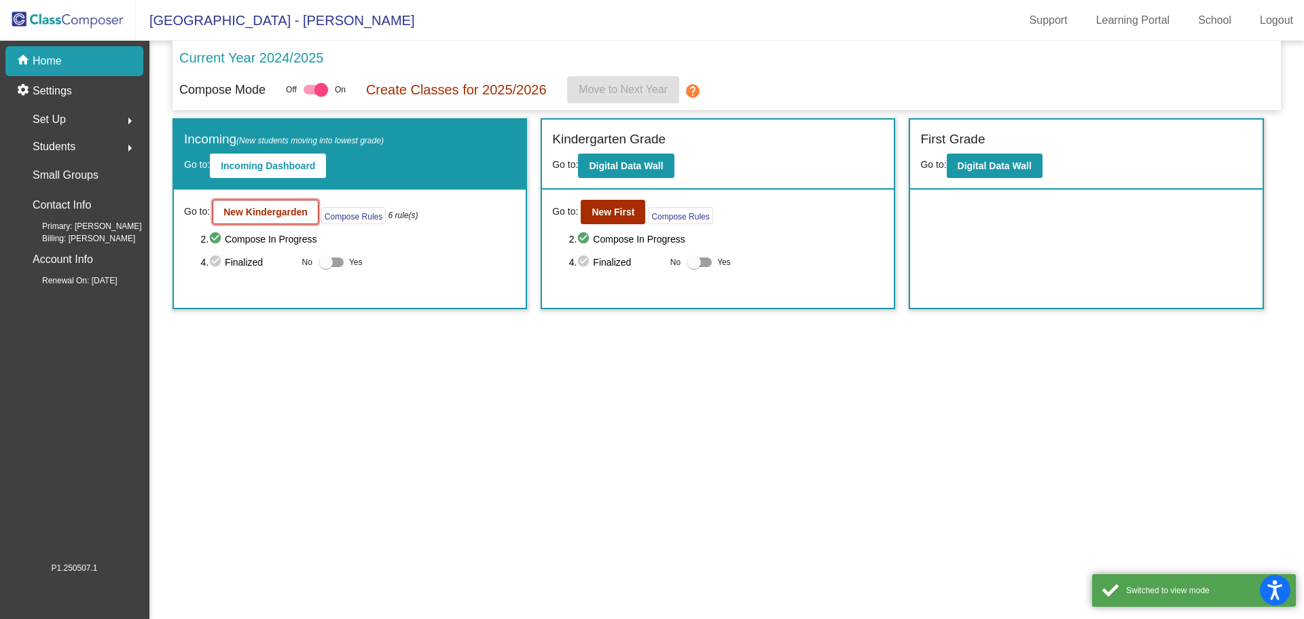
click at [286, 210] on b "New Kindergarden" at bounding box center [265, 211] width 84 height 11
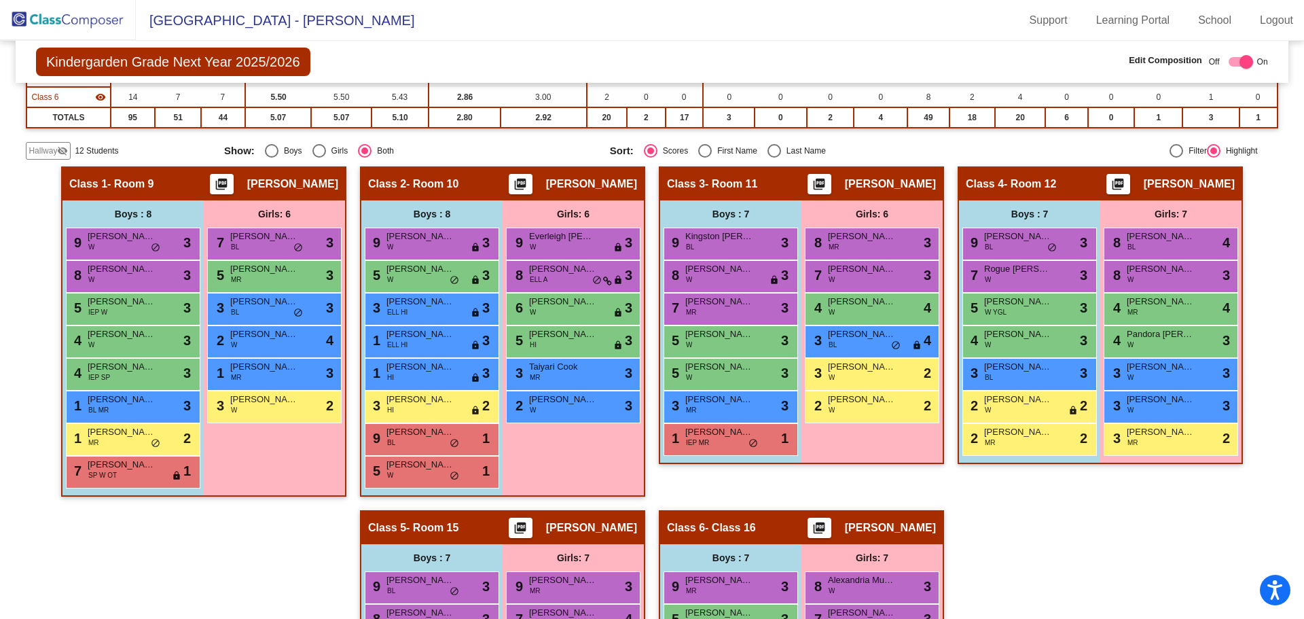
scroll to position [253, 0]
